Goal: Task Accomplishment & Management: Use online tool/utility

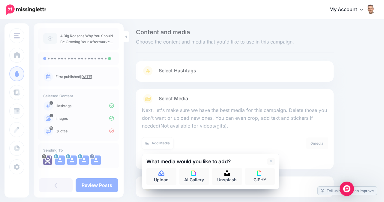
click at [363, 101] on div "Content and media Choose the content and media that you'd like to use in this c…" at bounding box center [255, 128] width 248 height 198
click at [163, 174] on icon at bounding box center [161, 172] width 6 height 5
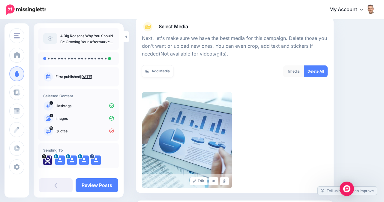
scroll to position [72, 0]
click at [215, 180] on icon at bounding box center [214, 181] width 4 height 3
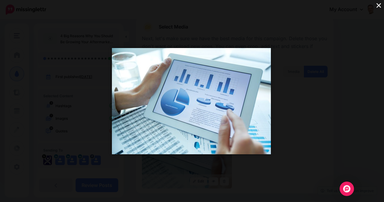
click at [380, 8] on button "×" at bounding box center [378, 5] width 10 height 10
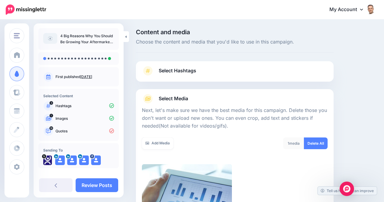
scroll to position [0, 0]
click at [238, 71] on link "Select Hashtags" at bounding box center [235, 74] width 186 height 16
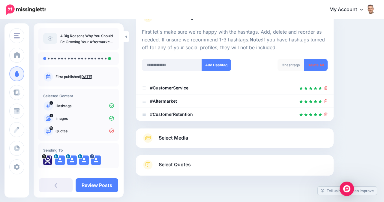
scroll to position [56, 0]
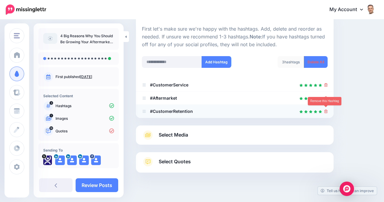
click at [325, 111] on icon at bounding box center [325, 111] width 3 height 4
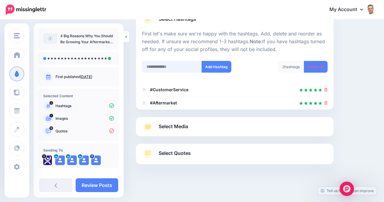
click at [175, 64] on input "text" at bounding box center [172, 67] width 60 height 12
type input "**********"
click at [220, 64] on button "Add Hashtag" at bounding box center [217, 67] width 30 height 12
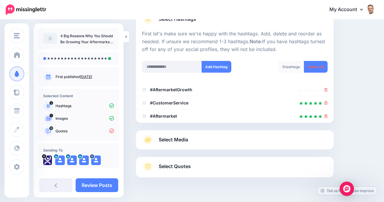
scroll to position [65, 0]
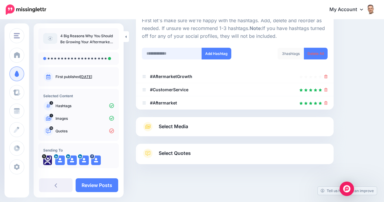
click at [177, 51] on input "text" at bounding box center [172, 54] width 60 height 12
type input "******"
click at [221, 50] on button "Add Hashtag" at bounding box center [217, 54] width 30 height 12
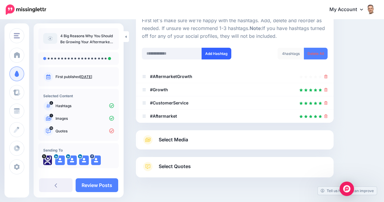
scroll to position [78, 0]
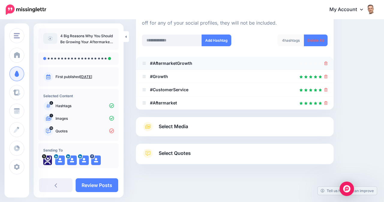
click at [325, 62] on icon at bounding box center [325, 63] width 3 height 4
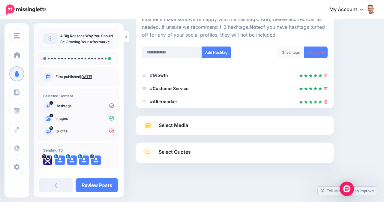
scroll to position [65, 0]
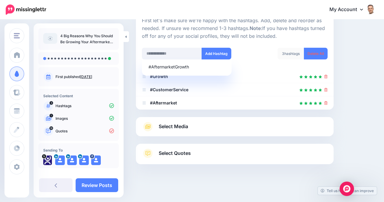
click at [220, 124] on link "Select Media" at bounding box center [235, 127] width 186 height 10
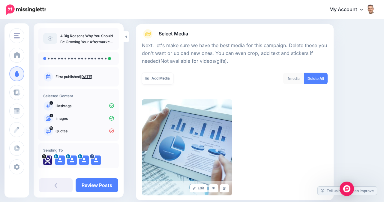
click at [350, 103] on div "Content and media Choose the content and media that you'd like to use in this c…" at bounding box center [255, 111] width 248 height 294
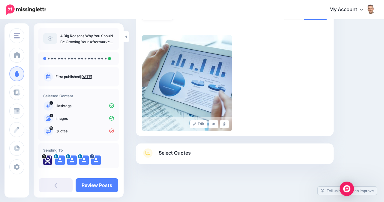
scroll to position [129, 0]
click at [173, 152] on span "Select Quotes" at bounding box center [175, 153] width 32 height 8
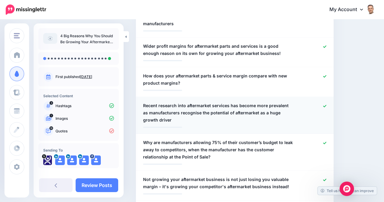
scroll to position [217, 0]
click at [234, 73] on span "How does your aftermarket parts & service margin compare with new product margi…" at bounding box center [218, 79] width 151 height 14
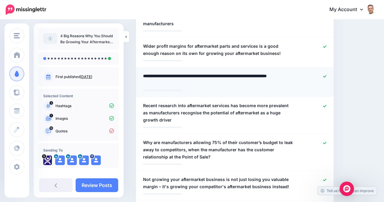
click at [230, 74] on textarea "**********" at bounding box center [218, 79] width 151 height 14
type textarea "**********"
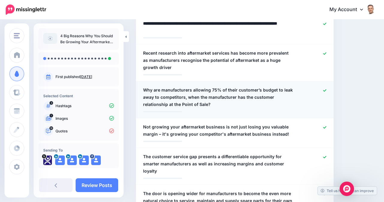
scroll to position [270, 0]
click at [158, 88] on span "Why are manufacturers allowing 75% of their customer’s budget to leak away to c…" at bounding box center [218, 97] width 151 height 22
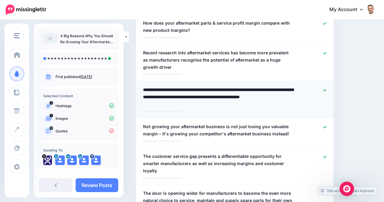
click at [161, 89] on textarea "**********" at bounding box center [218, 97] width 151 height 22
click at [207, 86] on textarea "**********" at bounding box center [218, 97] width 151 height 22
click at [194, 94] on textarea "**********" at bounding box center [218, 97] width 151 height 22
click at [231, 95] on textarea "**********" at bounding box center [218, 97] width 151 height 22
click at [270, 94] on textarea "**********" at bounding box center [218, 97] width 151 height 22
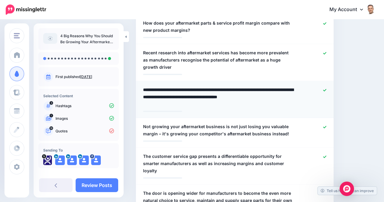
click at [270, 94] on textarea "**********" at bounding box center [218, 97] width 151 height 22
type textarea "**********"
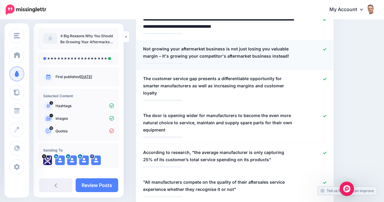
scroll to position [341, 0]
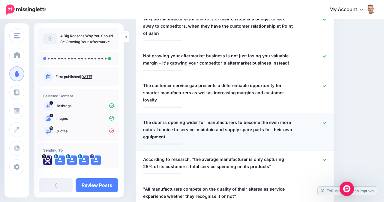
click at [254, 119] on span "The door is opening wider for manufacturers to become the even more natural cho…" at bounding box center [218, 130] width 151 height 22
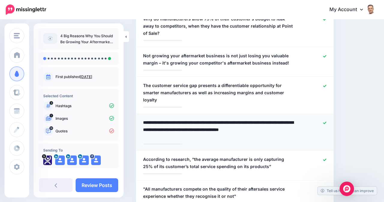
click at [259, 119] on textarea "**********" at bounding box center [218, 130] width 151 height 22
type textarea "**********"
click at [261, 121] on textarea "**********" at bounding box center [218, 130] width 151 height 22
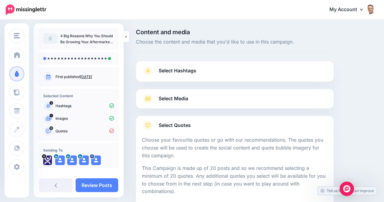
scroll to position [0, 0]
click at [240, 96] on link "Select Media" at bounding box center [235, 99] width 186 height 10
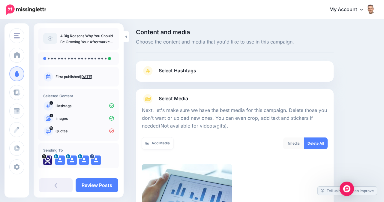
click at [233, 73] on link "Select Hashtags" at bounding box center [235, 74] width 186 height 16
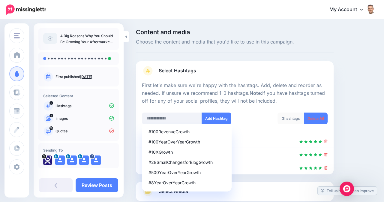
click at [250, 132] on div at bounding box center [235, 133] width 186 height 3
click at [355, 124] on div "Content and media Choose the content and media that you'd like to use in this c…" at bounding box center [255, 144] width 248 height 230
click at [109, 131] on icon at bounding box center [111, 130] width 5 height 5
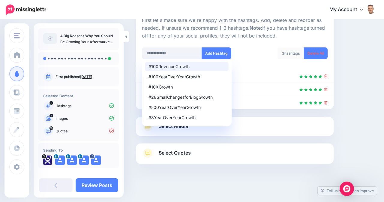
scroll to position [65, 0]
click at [170, 151] on span "Select Quotes" at bounding box center [175, 153] width 32 height 8
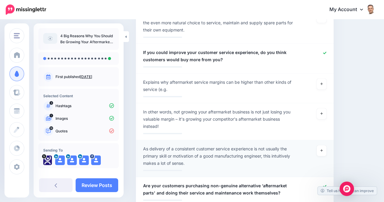
scroll to position [781, 0]
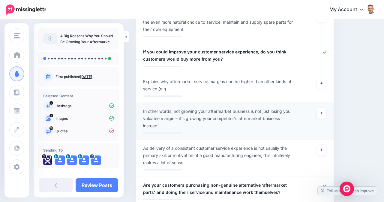
click at [177, 108] on span "In other words, not growing your aftermarket business is not just losing you va…" at bounding box center [218, 119] width 151 height 22
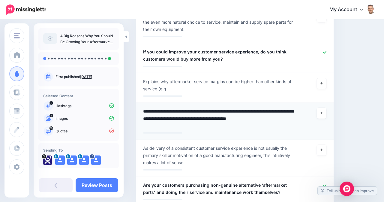
click at [177, 108] on textarea "**********" at bounding box center [218, 119] width 151 height 22
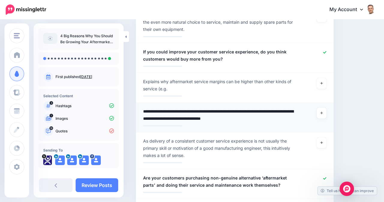
type textarea "**********"
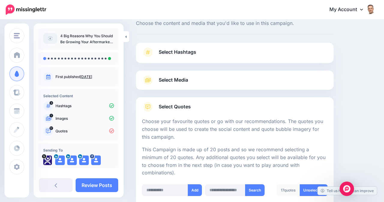
scroll to position [33, 0]
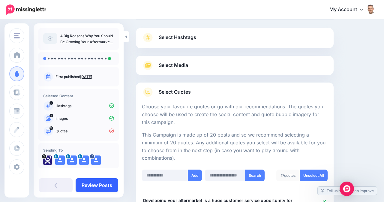
click at [94, 187] on link "Review Posts" at bounding box center [97, 185] width 43 height 14
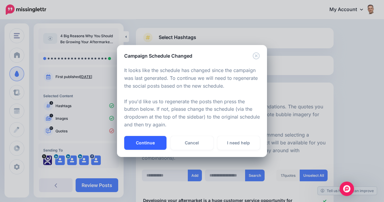
click at [147, 142] on button "Continue" at bounding box center [145, 143] width 42 height 14
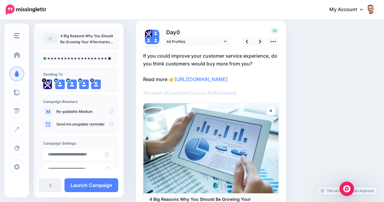
scroll to position [41, 0]
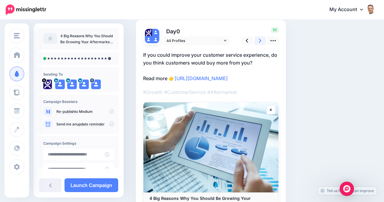
click at [261, 39] on icon at bounding box center [260, 40] width 2 height 6
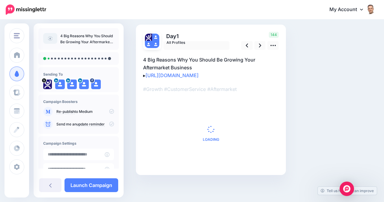
scroll to position [36, 0]
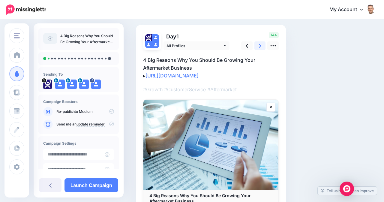
click at [261, 43] on icon at bounding box center [260, 46] width 2 height 6
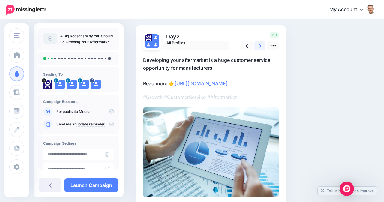
scroll to position [0, 0]
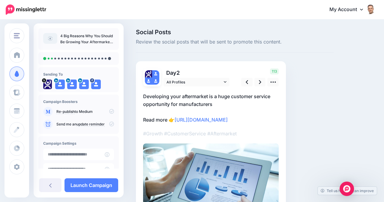
click at [261, 43] on span "Review the social posts that will be sent to promote this content." at bounding box center [235, 42] width 198 height 8
click at [261, 82] on icon at bounding box center [260, 82] width 2 height 6
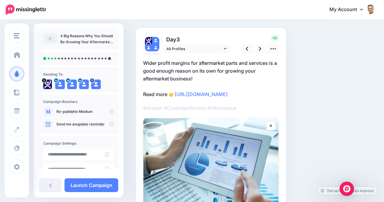
scroll to position [36, 0]
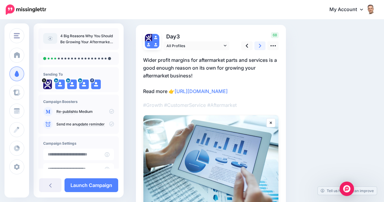
click at [259, 46] on icon at bounding box center [260, 46] width 2 height 6
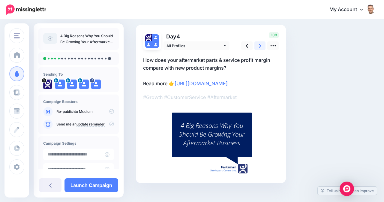
click at [259, 46] on icon at bounding box center [260, 46] width 2 height 6
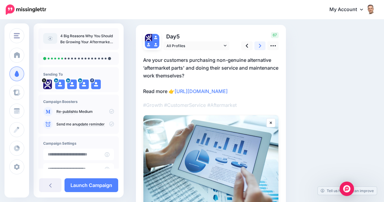
click at [259, 46] on icon at bounding box center [260, 46] width 2 height 6
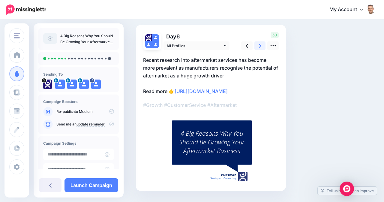
click at [259, 46] on icon at bounding box center [260, 46] width 2 height 6
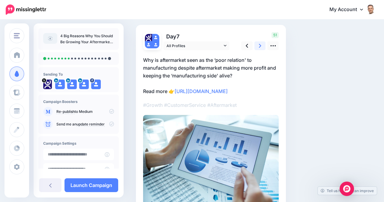
click at [259, 46] on icon at bounding box center [260, 46] width 2 height 6
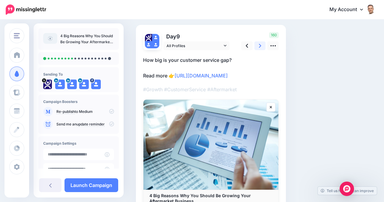
click at [259, 46] on icon at bounding box center [260, 46] width 2 height 6
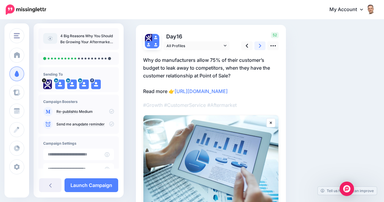
click at [259, 46] on icon at bounding box center [260, 46] width 2 height 6
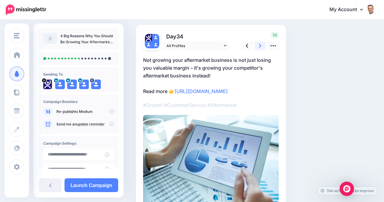
click at [260, 47] on icon at bounding box center [260, 46] width 2 height 4
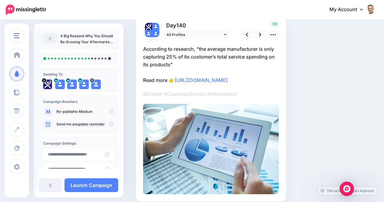
scroll to position [49, 0]
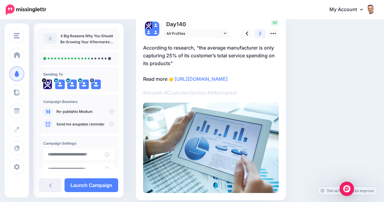
click at [261, 33] on icon at bounding box center [260, 33] width 2 height 6
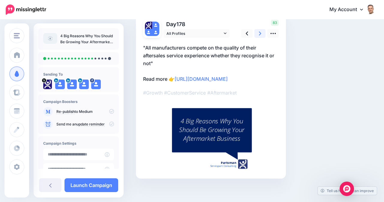
click at [261, 33] on icon at bounding box center [260, 33] width 2 height 6
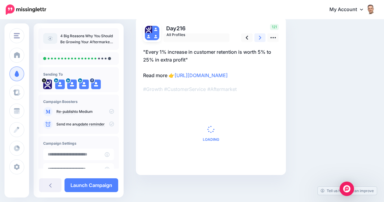
scroll to position [44, 0]
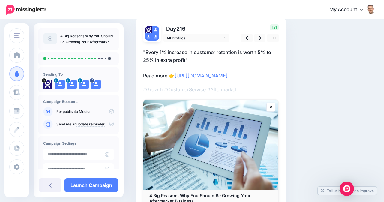
click at [261, 33] on div "121" at bounding box center [259, 33] width 48 height 18
click at [259, 38] on icon at bounding box center [260, 38] width 2 height 6
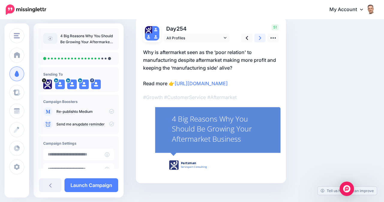
click at [260, 40] on icon at bounding box center [260, 38] width 2 height 6
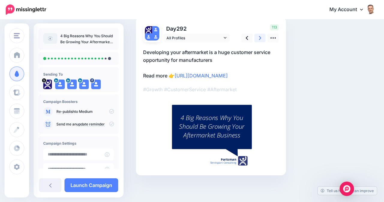
click at [260, 40] on icon at bounding box center [260, 38] width 2 height 6
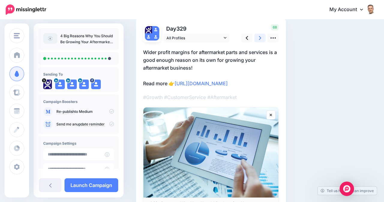
click at [260, 40] on icon at bounding box center [260, 38] width 2 height 6
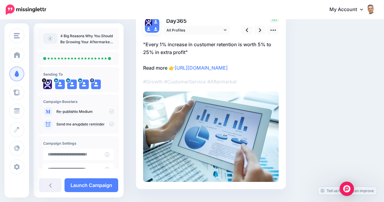
scroll to position [46, 0]
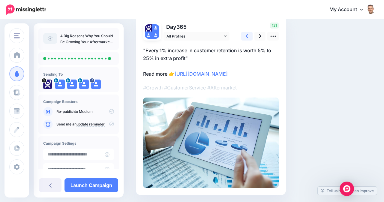
click at [249, 34] on link at bounding box center [246, 36] width 11 height 9
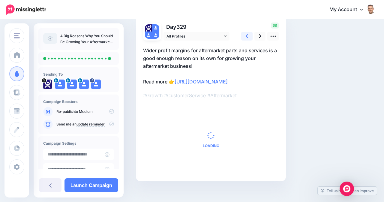
click at [249, 34] on link at bounding box center [246, 36] width 11 height 9
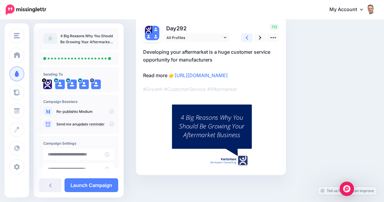
scroll to position [44, 0]
click at [249, 34] on link at bounding box center [246, 38] width 11 height 9
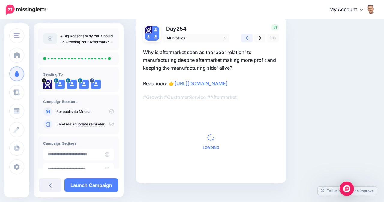
click at [249, 34] on link at bounding box center [246, 38] width 11 height 9
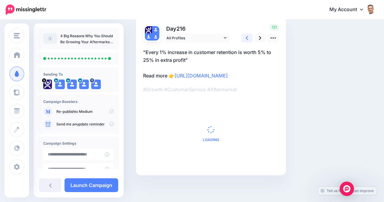
click at [249, 34] on link at bounding box center [246, 38] width 11 height 9
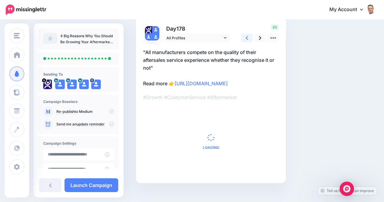
click at [249, 34] on link at bounding box center [246, 38] width 11 height 9
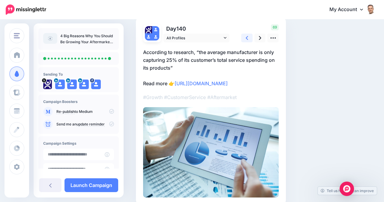
click at [249, 34] on link at bounding box center [246, 38] width 11 height 9
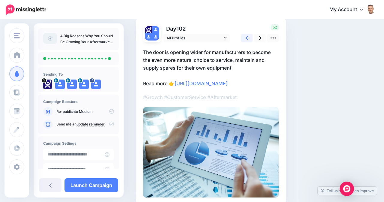
click at [249, 34] on link at bounding box center [246, 38] width 11 height 9
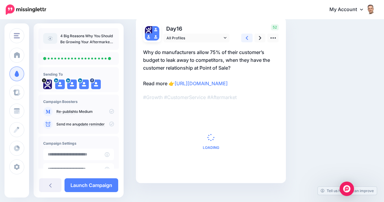
click at [249, 34] on link at bounding box center [246, 38] width 11 height 9
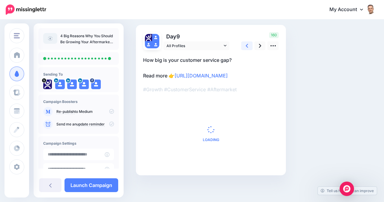
click at [248, 43] on icon at bounding box center [247, 46] width 2 height 6
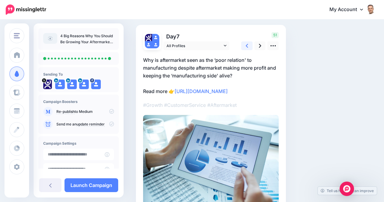
click at [248, 43] on icon at bounding box center [247, 46] width 2 height 6
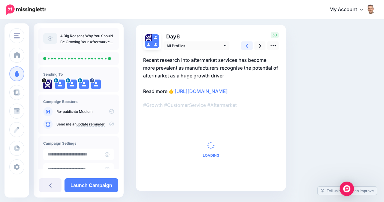
click at [248, 43] on icon at bounding box center [247, 46] width 2 height 6
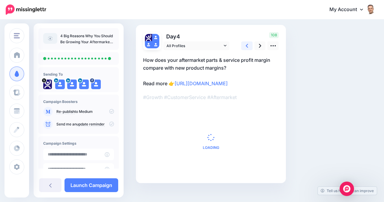
click at [248, 43] on icon at bounding box center [247, 46] width 2 height 6
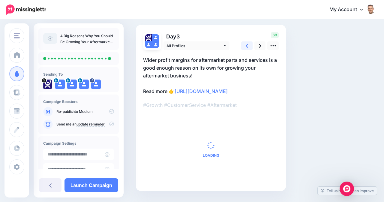
click at [248, 43] on icon at bounding box center [247, 46] width 2 height 6
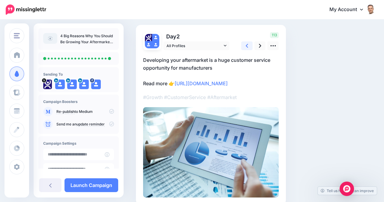
click at [248, 43] on icon at bounding box center [247, 46] width 2 height 6
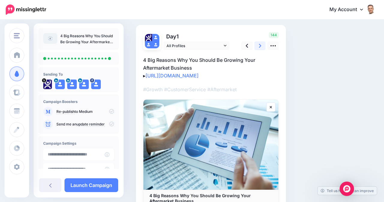
click at [259, 46] on icon at bounding box center [260, 46] width 2 height 6
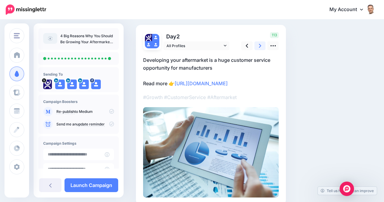
click at [259, 46] on icon at bounding box center [260, 46] width 2 height 6
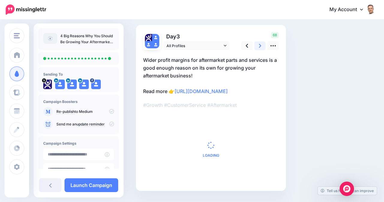
click at [259, 46] on icon at bounding box center [260, 46] width 2 height 6
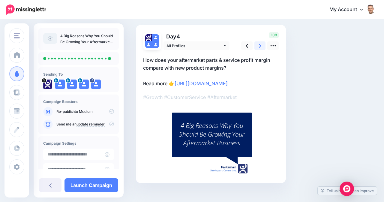
click at [259, 46] on icon at bounding box center [260, 46] width 2 height 6
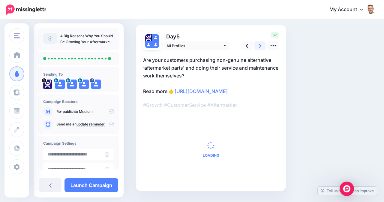
click at [259, 46] on icon at bounding box center [260, 46] width 2 height 6
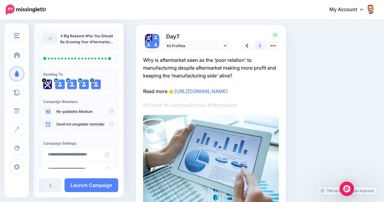
click at [259, 46] on icon at bounding box center [260, 46] width 2 height 6
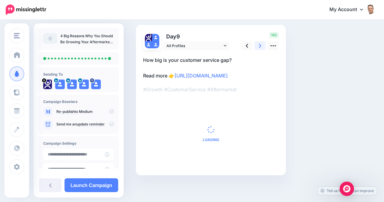
click at [259, 46] on icon at bounding box center [260, 46] width 2 height 6
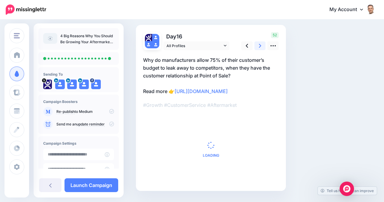
click at [259, 46] on icon at bounding box center [260, 46] width 2 height 6
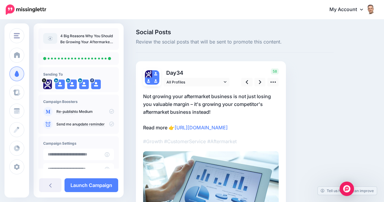
scroll to position [0, 0]
click at [249, 82] on link at bounding box center [246, 82] width 11 height 9
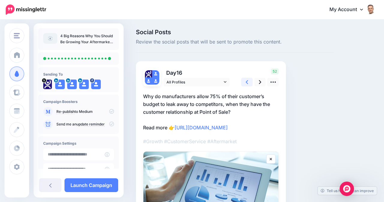
click at [247, 81] on icon at bounding box center [247, 82] width 2 height 6
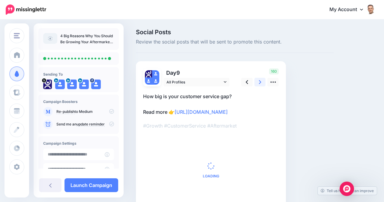
click at [258, 82] on link at bounding box center [259, 82] width 11 height 9
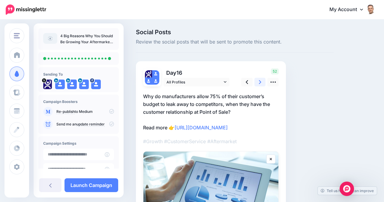
click at [258, 82] on link at bounding box center [259, 82] width 11 height 9
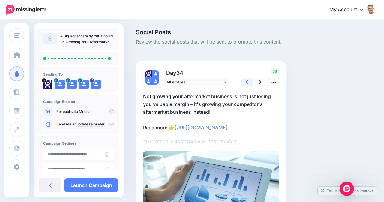
click at [247, 82] on icon at bounding box center [247, 82] width 2 height 6
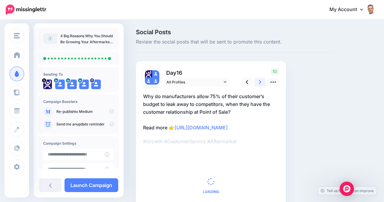
click at [259, 83] on icon at bounding box center [260, 82] width 2 height 6
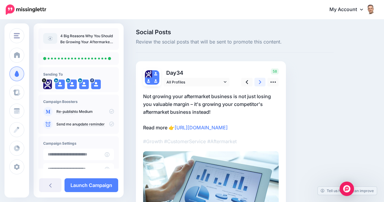
click at [259, 83] on icon at bounding box center [260, 82] width 2 height 6
click at [245, 85] on link at bounding box center [246, 82] width 11 height 9
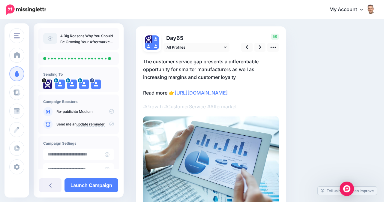
scroll to position [37, 0]
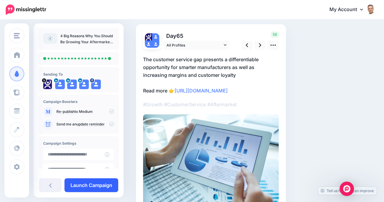
click at [90, 184] on link "Launch Campaign" at bounding box center [91, 185] width 54 height 14
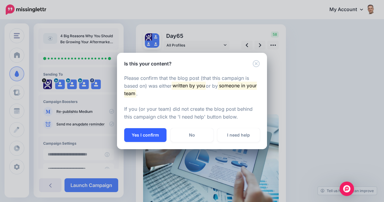
click at [147, 134] on button "Yes I confirm" at bounding box center [145, 135] width 42 height 14
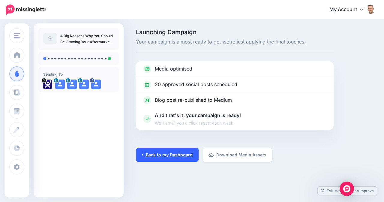
click at [165, 152] on link "Back to my Dashboard" at bounding box center [167, 155] width 63 height 14
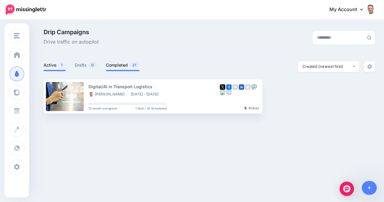
click at [115, 64] on link "Completed 21" at bounding box center [123, 64] width 34 height 7
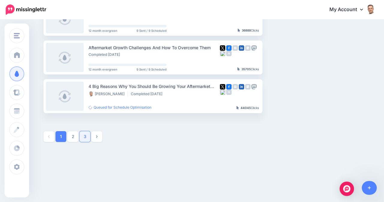
click at [87, 135] on link "3" at bounding box center [84, 136] width 11 height 11
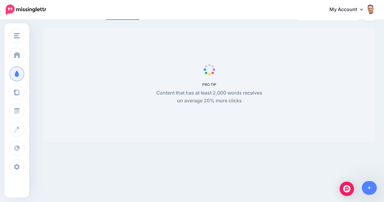
scroll to position [0, 0]
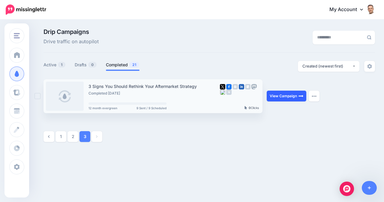
click at [285, 97] on link "View Campaign" at bounding box center [287, 96] width 40 height 11
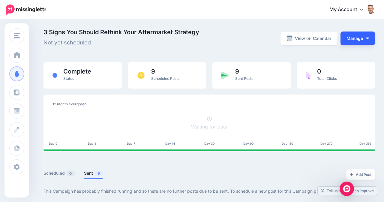
click at [355, 42] on button "Manage" at bounding box center [357, 38] width 34 height 14
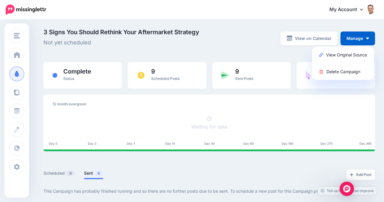
click at [253, 47] on div "3 Signs You Should Rethink Your Aftermarket Strategy Not yet scheduled View on …" at bounding box center [208, 41] width 331 height 25
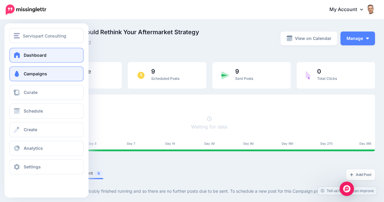
click at [22, 56] on link "Dashboard" at bounding box center [46, 55] width 74 height 15
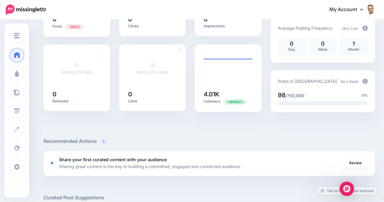
scroll to position [104, 0]
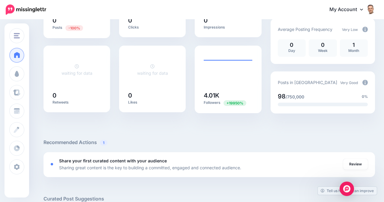
click at [345, 82] on span "Very Good" at bounding box center [349, 82] width 18 height 4
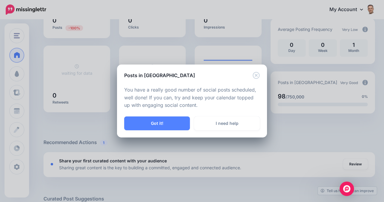
click at [257, 76] on icon "Close" at bounding box center [256, 75] width 7 height 7
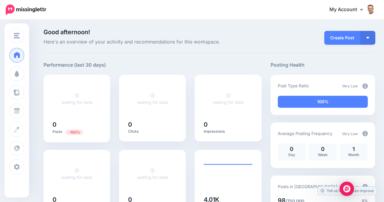
scroll to position [0, 0]
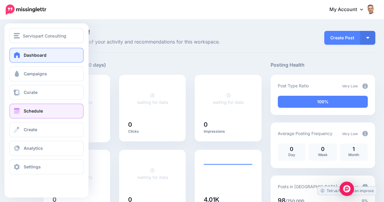
click at [34, 113] on span "Schedule" at bounding box center [33, 110] width 19 height 5
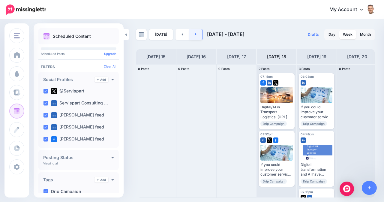
click at [195, 33] on icon at bounding box center [195, 34] width 1 height 4
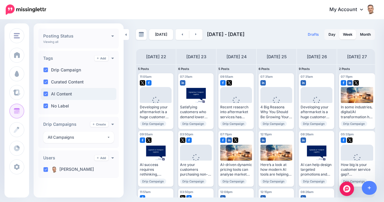
scroll to position [121, 0]
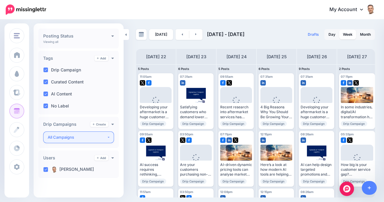
click at [94, 134] on div "All Campaigns" at bounding box center [77, 137] width 59 height 7
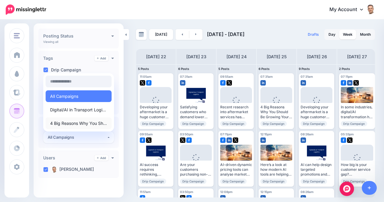
click at [87, 124] on span "4 Big Reasons Why You Should Be Growing Your Aftermarket Business" at bounding box center [78, 123] width 57 height 7
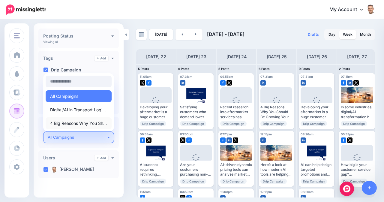
select select "*******"
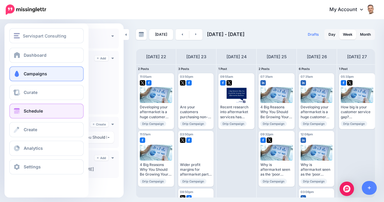
click at [33, 76] on span "Campaigns" at bounding box center [35, 73] width 23 height 5
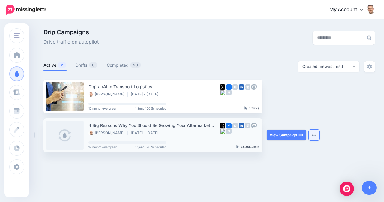
click at [313, 134] on img "button" at bounding box center [314, 135] width 5 height 2
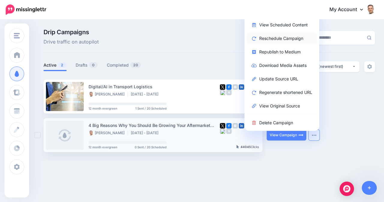
click at [291, 39] on link "Reschedule Campaign" at bounding box center [282, 38] width 70 height 12
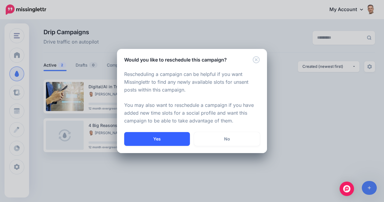
click at [160, 137] on button "Yes" at bounding box center [157, 139] width 66 height 14
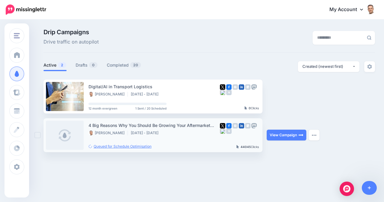
click at [145, 147] on link "Queued for Schedule Optimisation" at bounding box center [119, 146] width 63 height 4
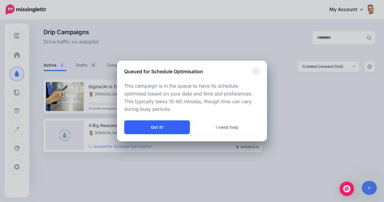
click at [173, 124] on button "Got it!" at bounding box center [157, 127] width 66 height 14
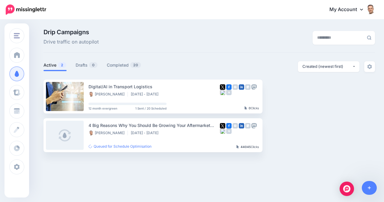
click at [169, 178] on div "Servispart Consulting Servispart Consulting How To Invest In Shares Add Workspa…" at bounding box center [192, 116] width 384 height 192
click at [190, 143] on div "4 Big Reasons Why You Should Be Growing Your Aftermarket Business [PERSON_NAME]…" at bounding box center [153, 135] width 131 height 27
click at [193, 175] on div "Servispart Consulting Servispart Consulting How To Invest In Shares Add Workspa…" at bounding box center [192, 116] width 384 height 192
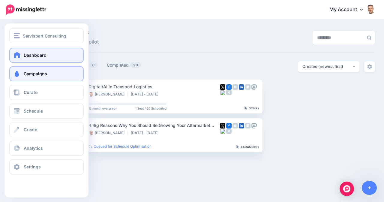
click at [22, 58] on link "Dashboard" at bounding box center [46, 55] width 74 height 15
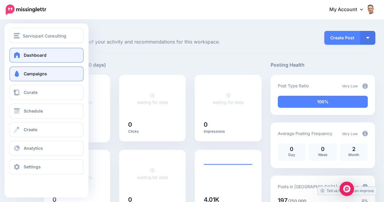
click at [31, 74] on span "Campaigns" at bounding box center [35, 73] width 23 height 5
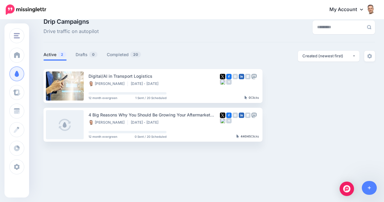
scroll to position [10, 0]
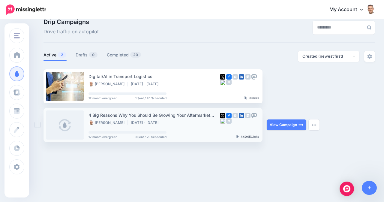
click at [203, 126] on div "4 Big Reasons Why You Should Be Growing Your Aftermarket Business Adrian Botham…" at bounding box center [153, 125] width 131 height 27
click at [281, 123] on link "View Campaign" at bounding box center [287, 124] width 40 height 11
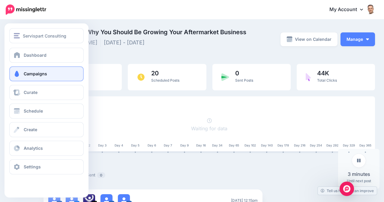
click at [30, 73] on span "Campaigns" at bounding box center [35, 73] width 23 height 5
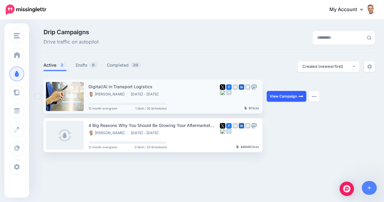
click at [291, 97] on link "View Campaign" at bounding box center [287, 96] width 40 height 11
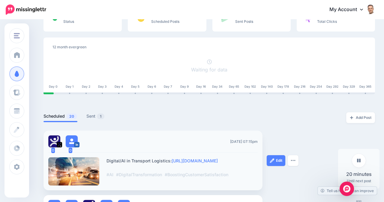
scroll to position [61, 0]
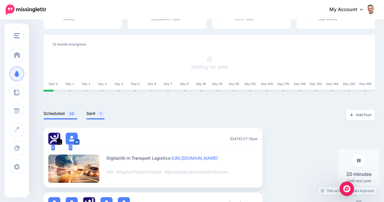
click at [93, 111] on link "Sent 1" at bounding box center [95, 113] width 18 height 7
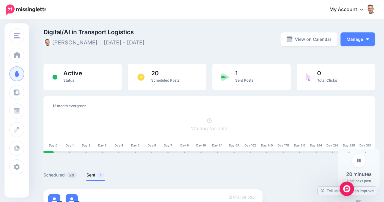
scroll to position [0, 0]
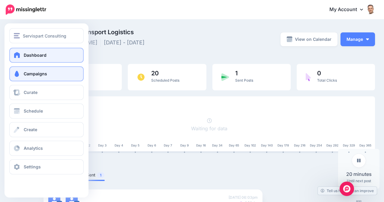
click at [29, 56] on span "Dashboard" at bounding box center [35, 54] width 23 height 5
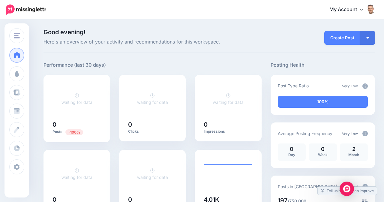
click at [362, 9] on icon at bounding box center [361, 10] width 3 height 2
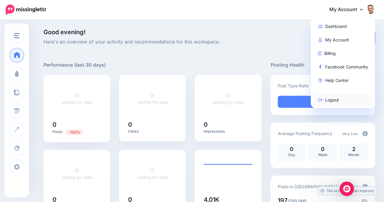
click at [331, 100] on link "Logout" at bounding box center [343, 100] width 60 height 12
